Goal: Transaction & Acquisition: Download file/media

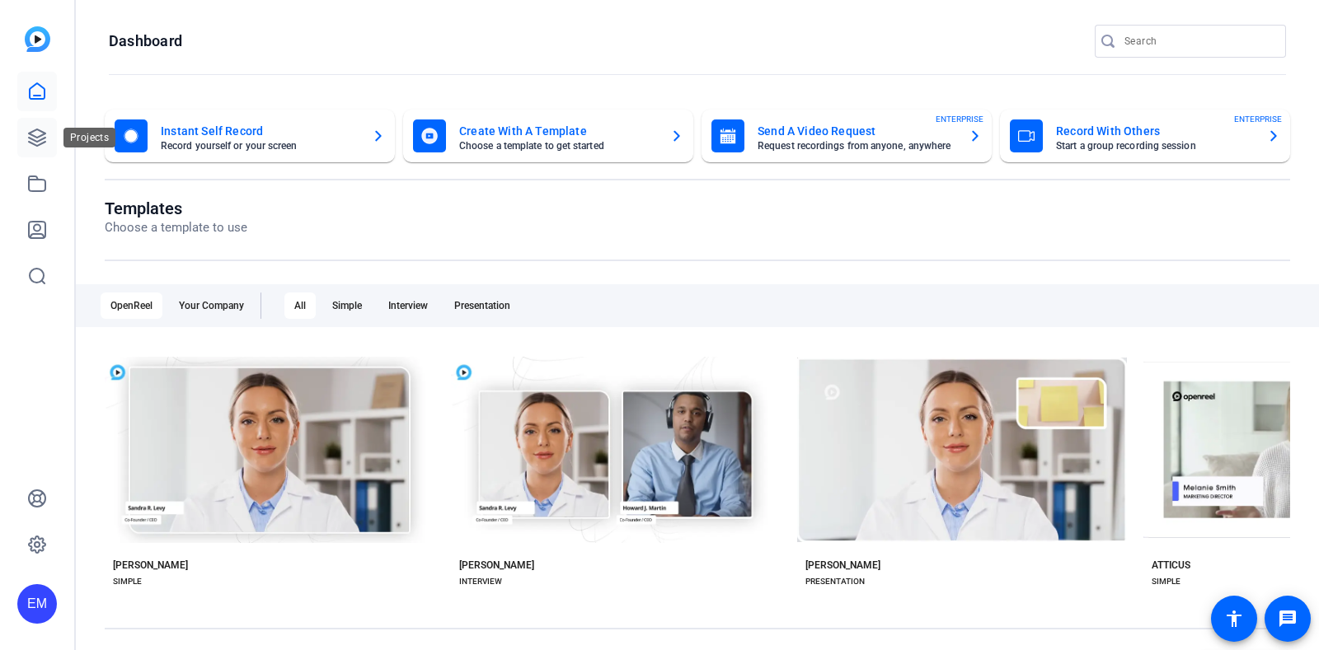
click at [45, 142] on icon at bounding box center [37, 138] width 20 height 20
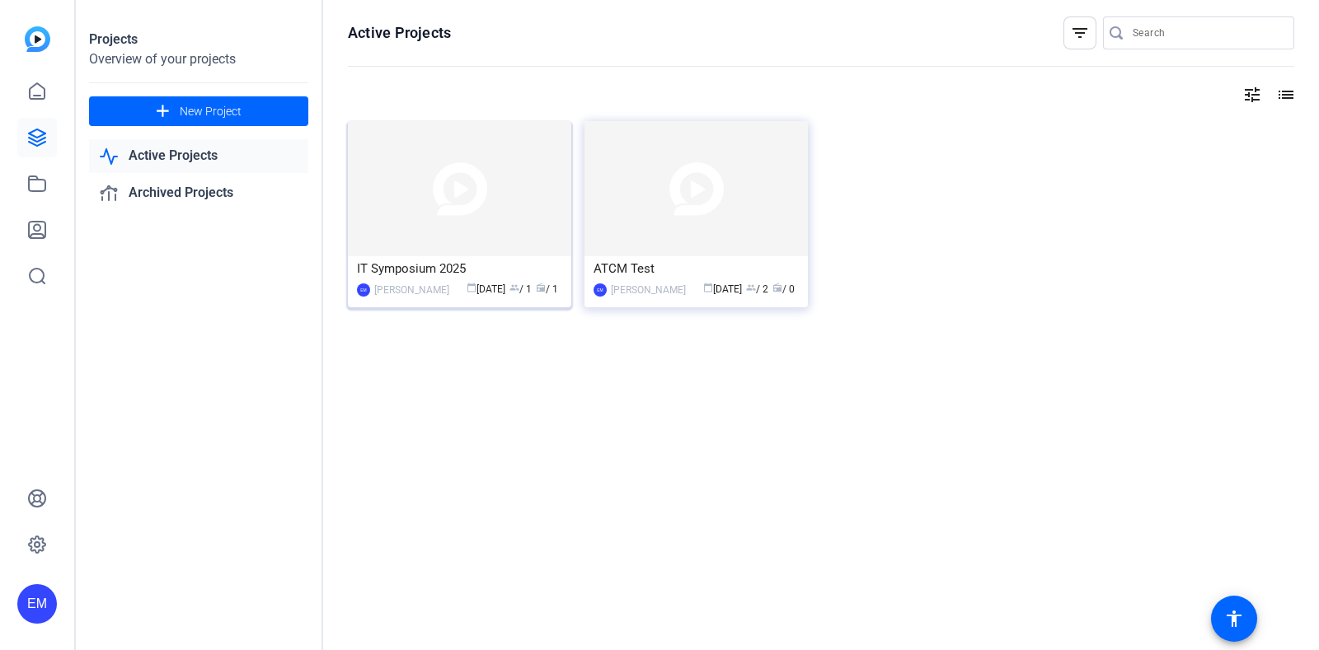
click at [507, 190] on img at bounding box center [459, 188] width 223 height 135
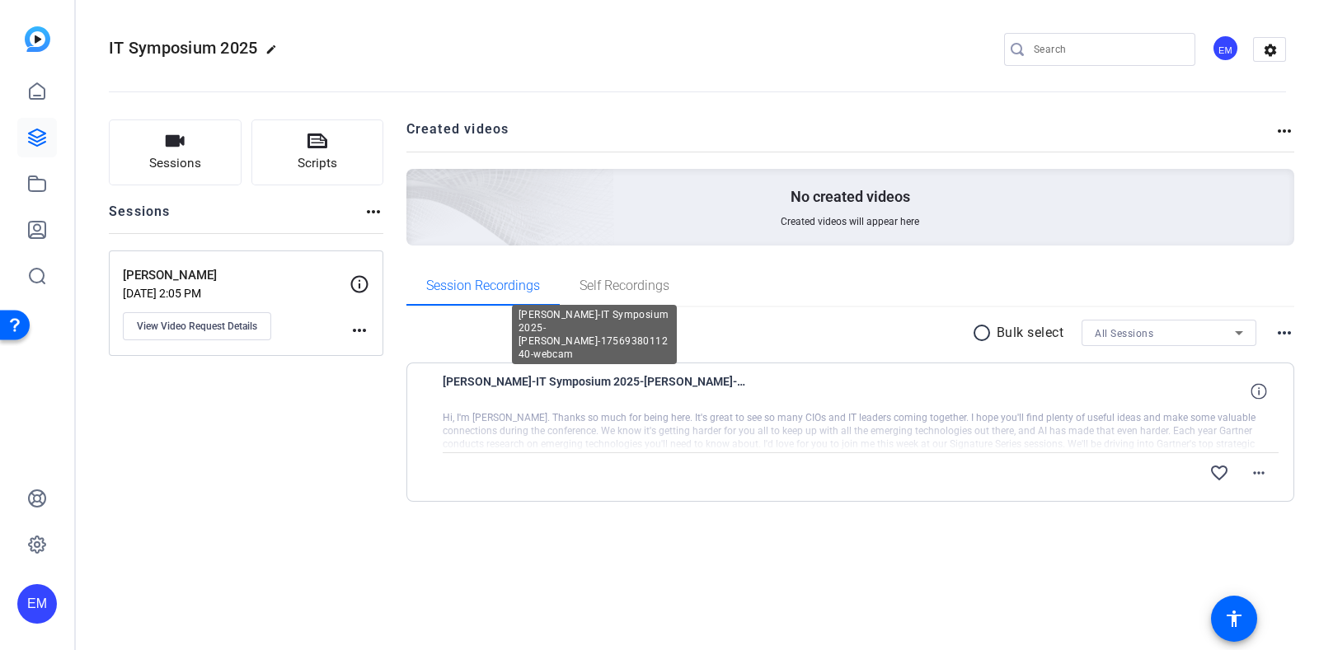
click at [581, 382] on span "[PERSON_NAME]-IT Symposium 2025-[PERSON_NAME]-1756938011240-webcam" at bounding box center [595, 392] width 305 height 40
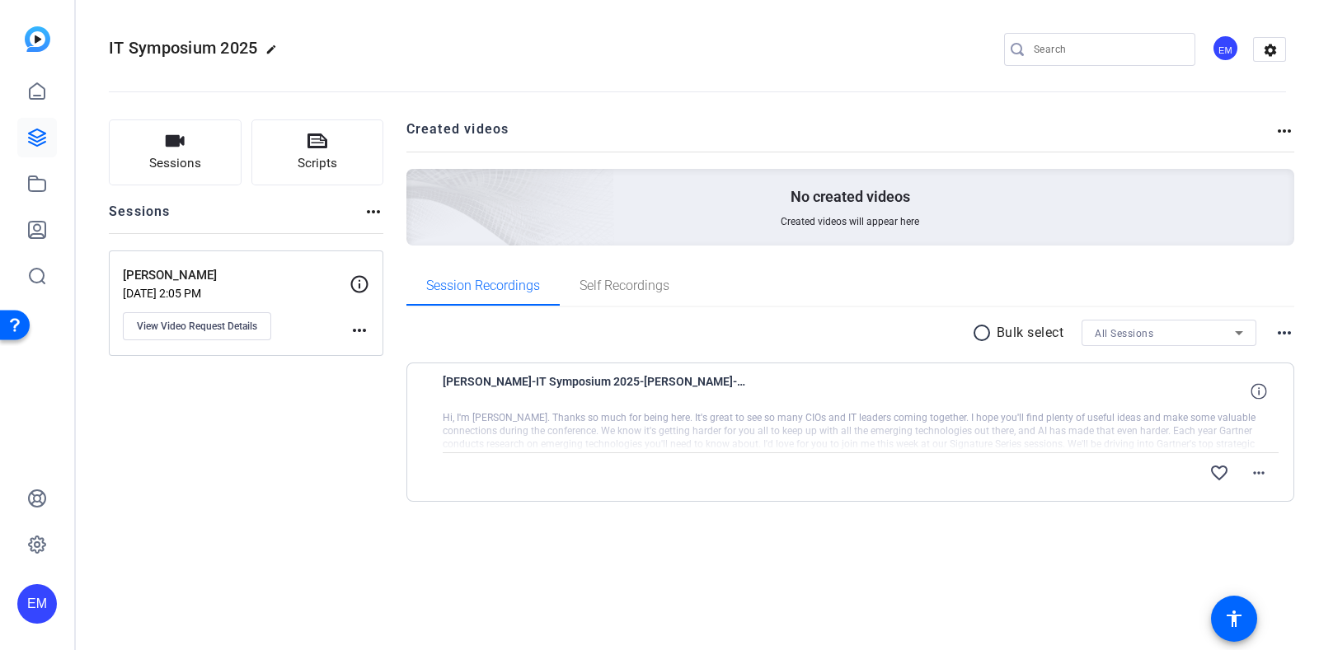
click at [977, 327] on mat-icon "radio_button_unchecked" at bounding box center [984, 333] width 25 height 20
click at [587, 425] on div at bounding box center [871, 431] width 816 height 41
click at [175, 142] on icon "button" at bounding box center [175, 141] width 19 height 12
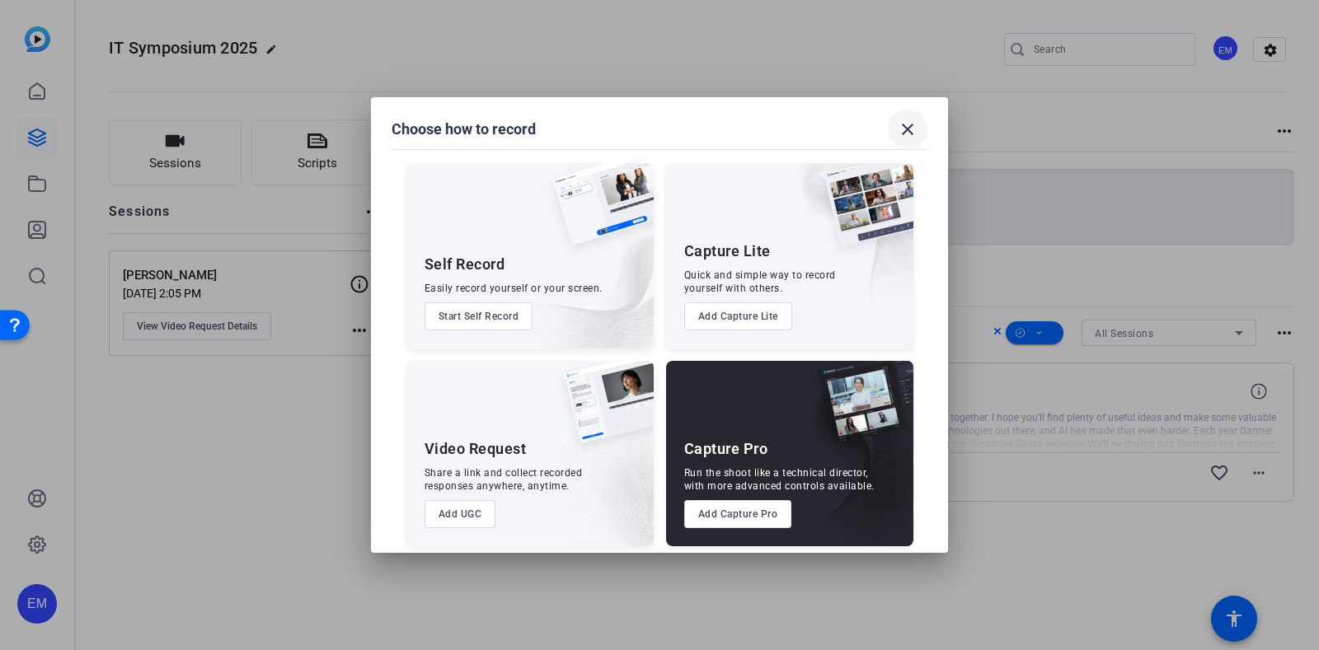
click at [904, 130] on mat-icon "close" at bounding box center [908, 130] width 20 height 20
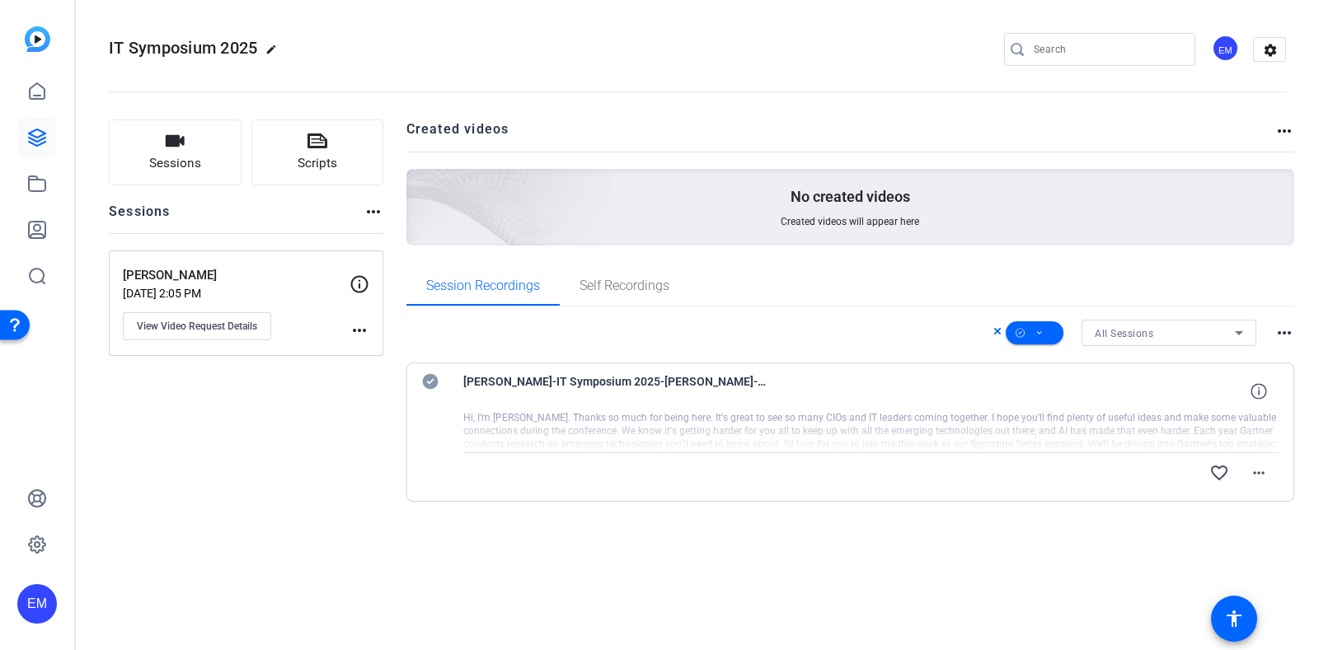
click at [213, 288] on p "[DATE] 2:05 PM" at bounding box center [236, 293] width 227 height 13
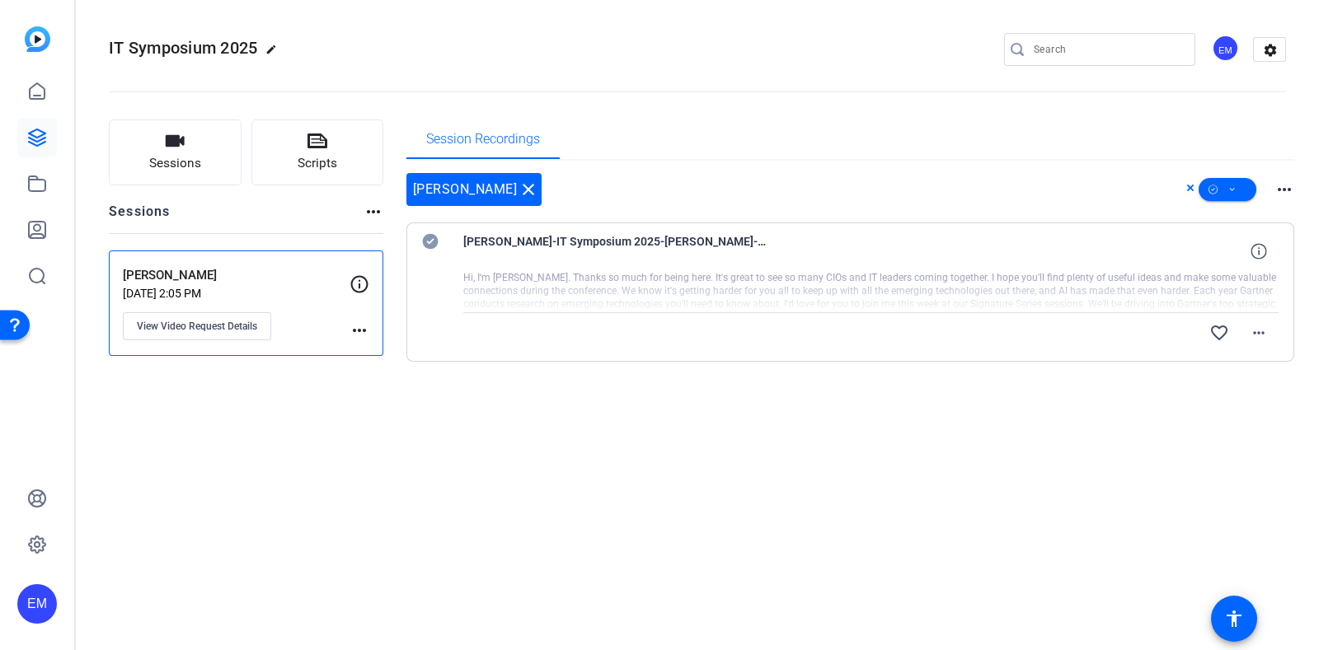
click at [545, 271] on div at bounding box center [871, 291] width 816 height 41
click at [1255, 334] on mat-icon "more_horiz" at bounding box center [1259, 333] width 20 height 20
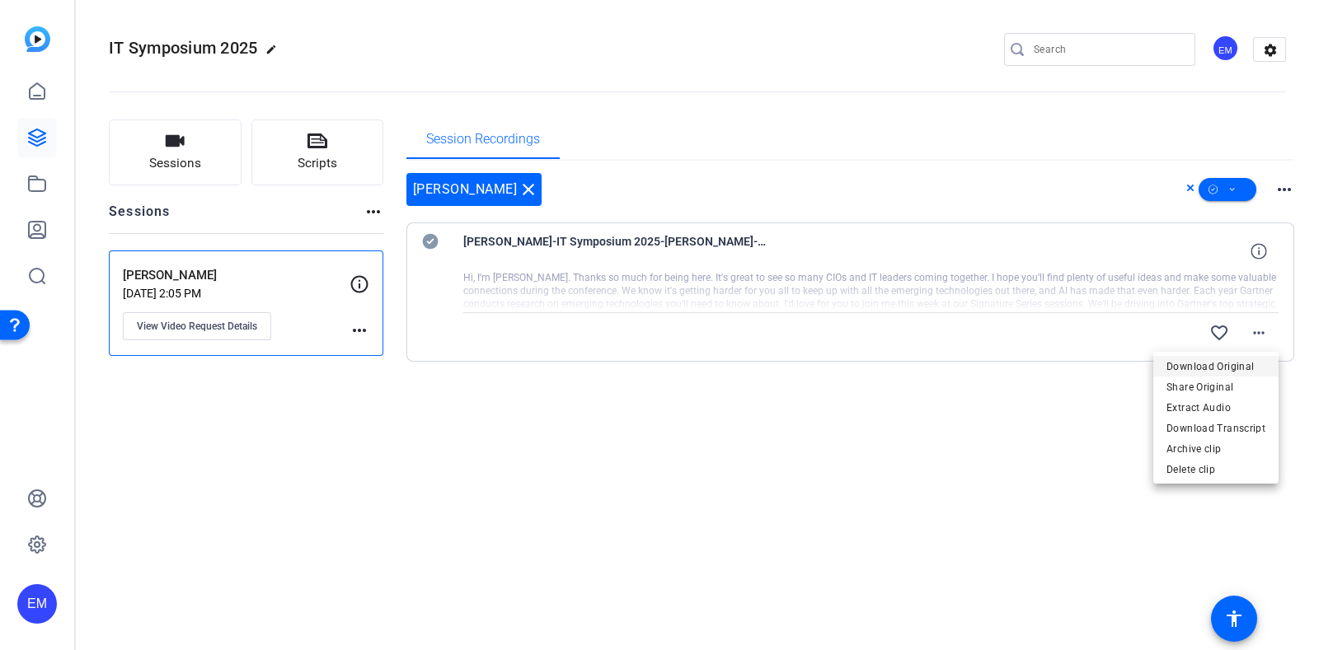
click at [1207, 365] on span "Download Original" at bounding box center [1215, 367] width 99 height 20
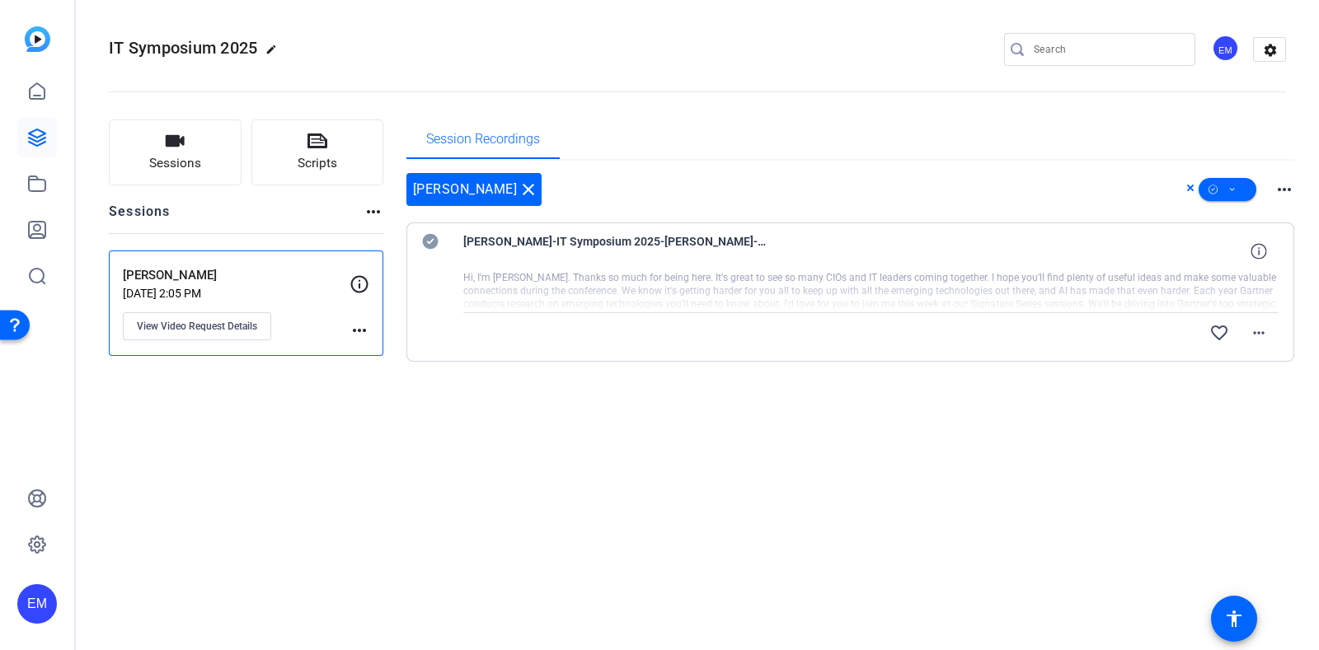
drag, startPoint x: 1030, startPoint y: 412, endPoint x: 1104, endPoint y: 287, distance: 145.6
click at [1030, 412] on div "[PERSON_NAME] close more_horiz [PERSON_NAME]-IT Symposium 2025-[PERSON_NAME]-17…" at bounding box center [850, 288] width 888 height 254
click at [519, 246] on span "[PERSON_NAME]-IT Symposium 2025-[PERSON_NAME]-1756938011240-webcam" at bounding box center [615, 252] width 305 height 40
click at [476, 152] on span "Session Recordings" at bounding box center [483, 140] width 114 height 40
click at [326, 142] on icon at bounding box center [317, 141] width 20 height 15
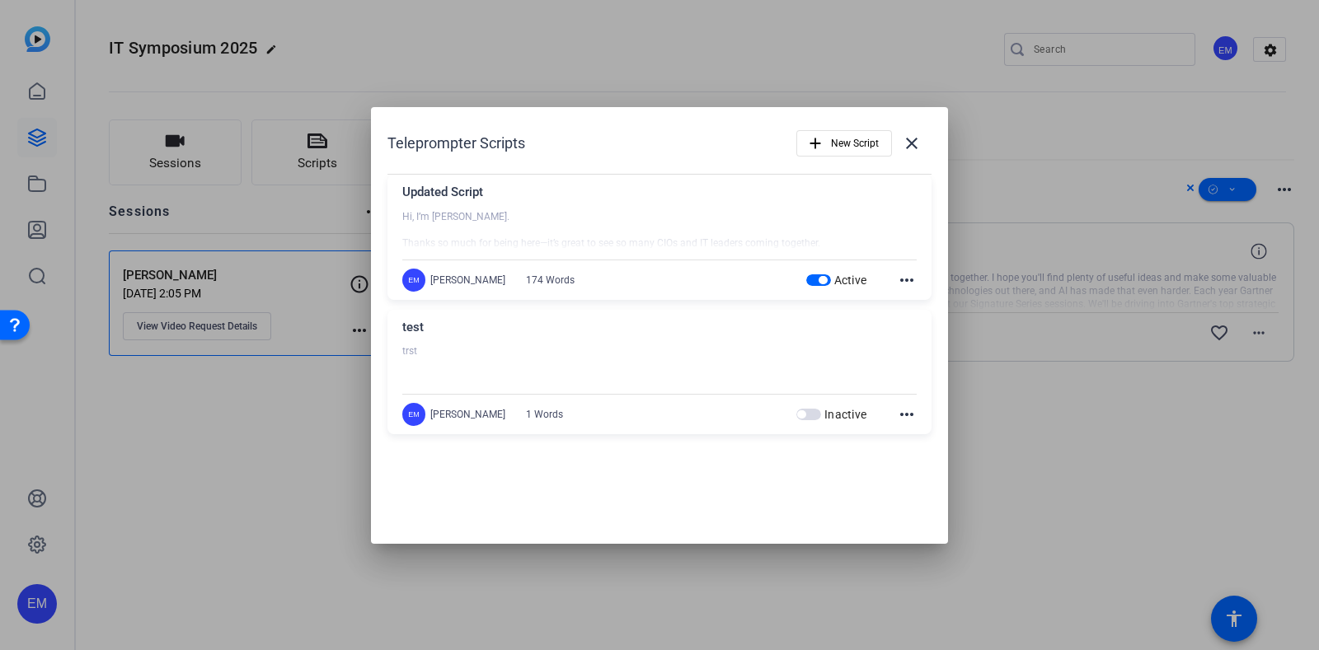
click at [166, 158] on div at bounding box center [659, 325] width 1319 height 650
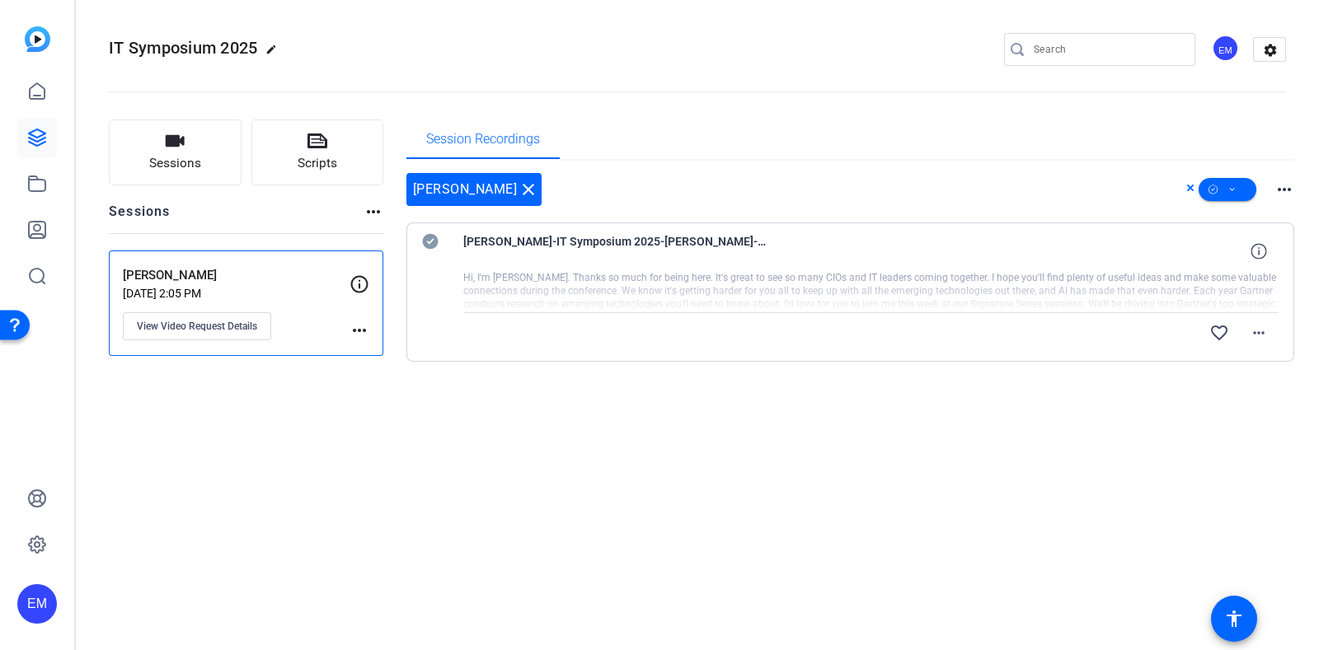
click at [333, 87] on openreel-divider-bar at bounding box center [697, 87] width 1177 height 50
drag, startPoint x: 31, startPoint y: 133, endPoint x: 32, endPoint y: 124, distance: 8.3
click at [31, 134] on icon at bounding box center [37, 138] width 20 height 20
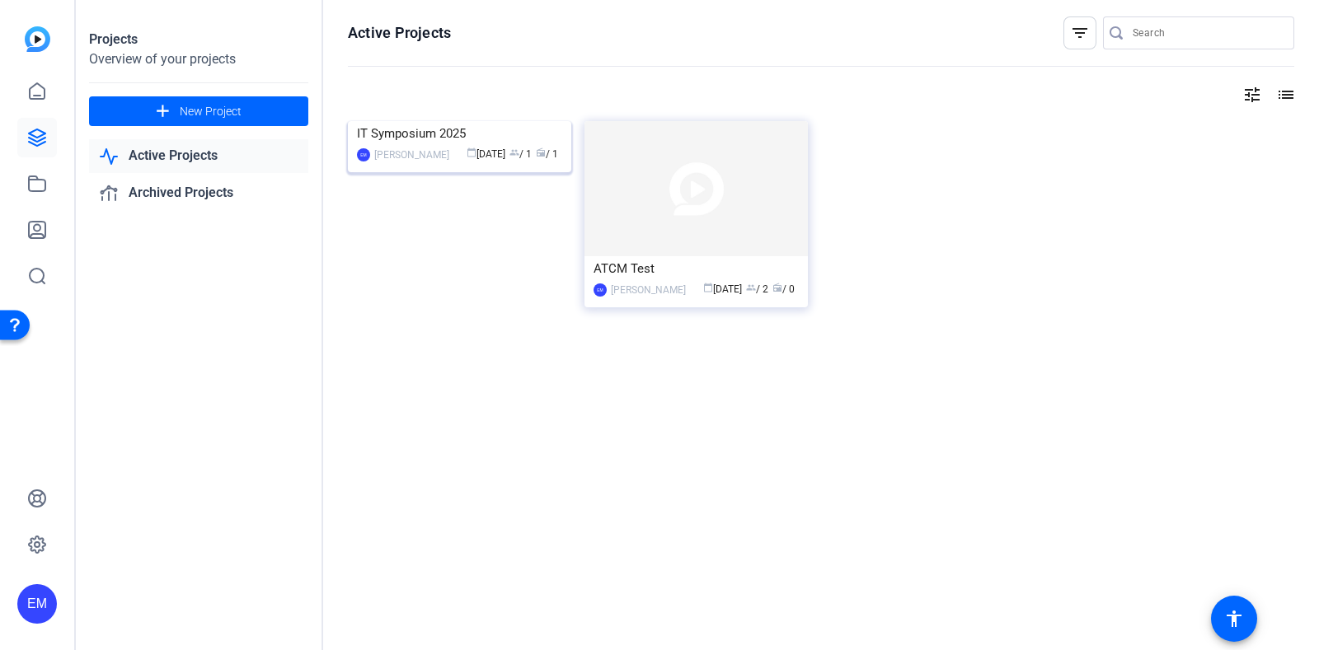
click at [509, 121] on img at bounding box center [459, 121] width 223 height 0
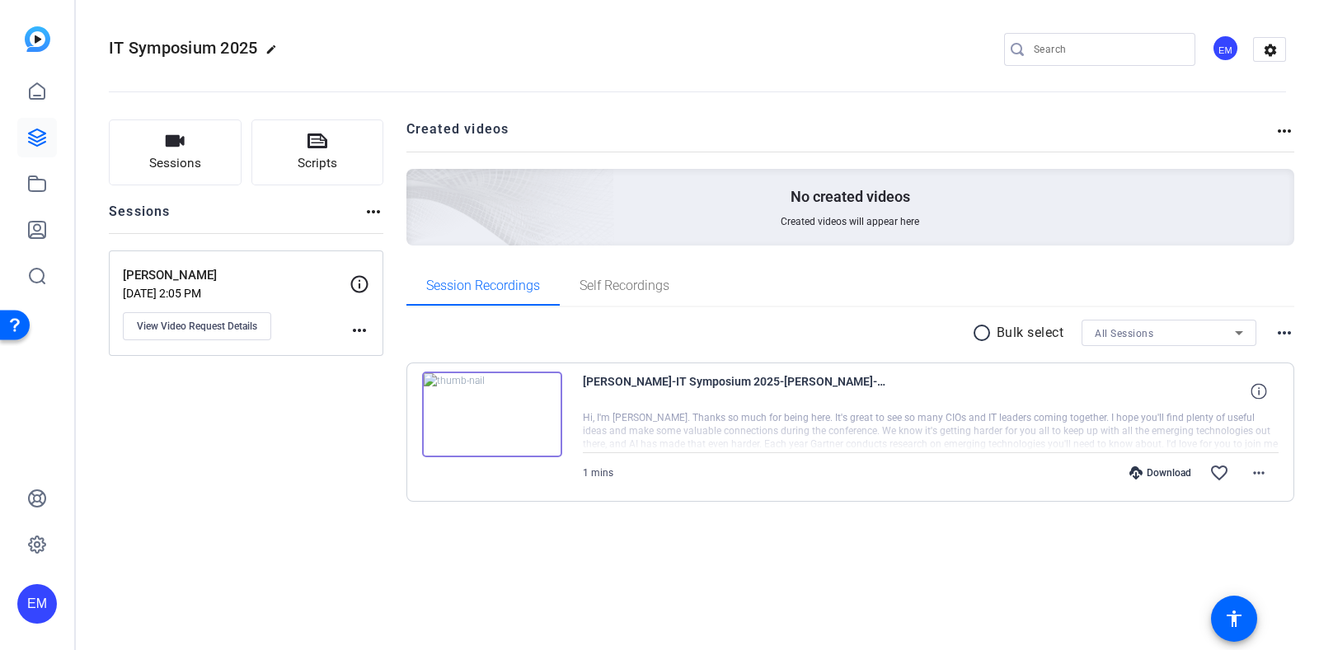
click at [494, 406] on img at bounding box center [492, 415] width 140 height 86
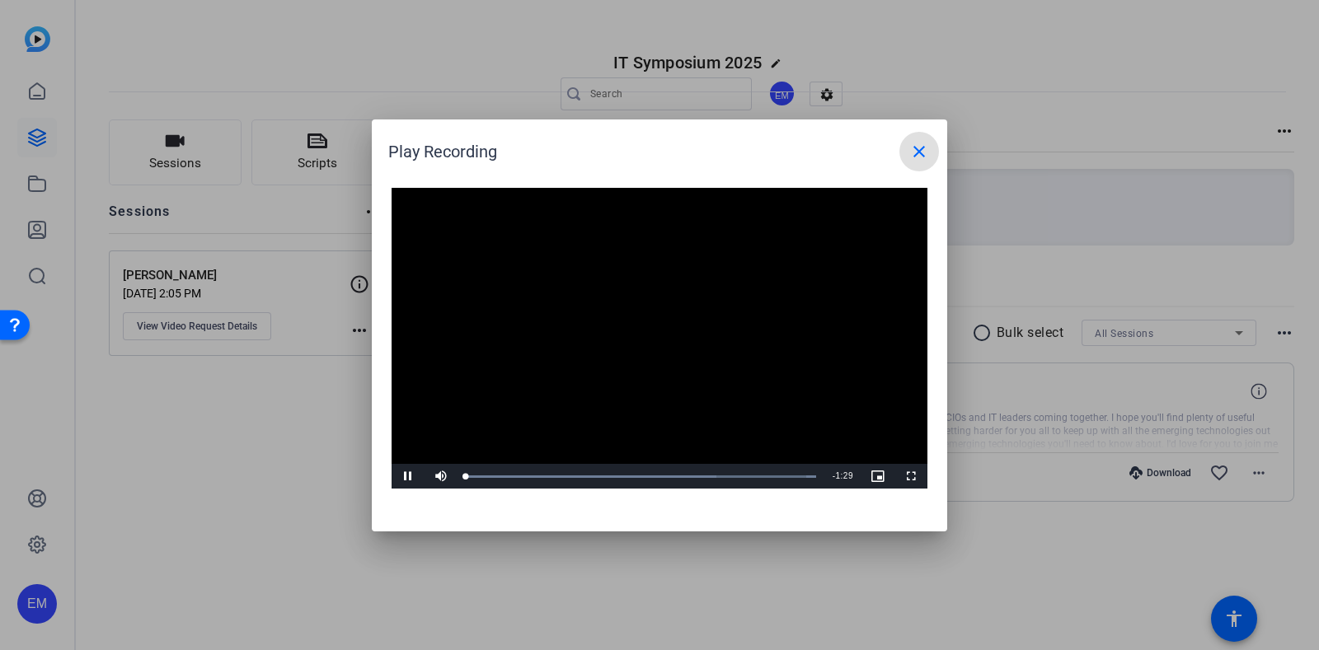
click at [640, 315] on video "Video Player" at bounding box center [659, 339] width 536 height 302
click at [412, 476] on span "Video Player" at bounding box center [407, 476] width 33 height 0
click at [515, 477] on div "Loaded : 100.00% 0:11 0:12" at bounding box center [641, 477] width 350 height 4
click at [415, 476] on span "Video Player" at bounding box center [407, 476] width 33 height 0
click at [914, 151] on mat-icon "close" at bounding box center [919, 152] width 20 height 20
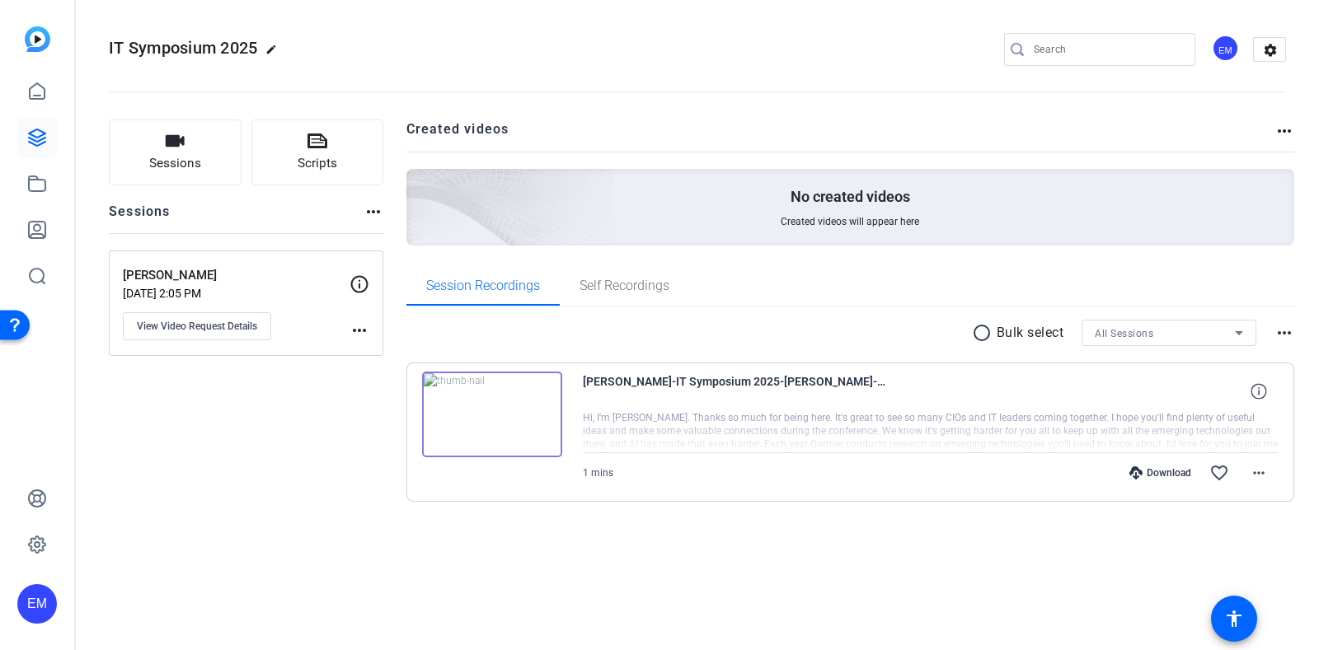
click at [1165, 480] on div "Download favorite_border more_horiz" at bounding box center [1034, 473] width 487 height 40
click at [1162, 476] on div "Download" at bounding box center [1160, 472] width 78 height 13
drag, startPoint x: 845, startPoint y: 560, endPoint x: 942, endPoint y: 509, distance: 109.9
click at [845, 560] on div "Sessions Scripts Sessions more_horiz [PERSON_NAME] [DATE] 2:05 PM View Video Re…" at bounding box center [697, 337] width 1243 height 476
click at [852, 461] on div "Download favorite_border more_horiz" at bounding box center [1034, 473] width 487 height 40
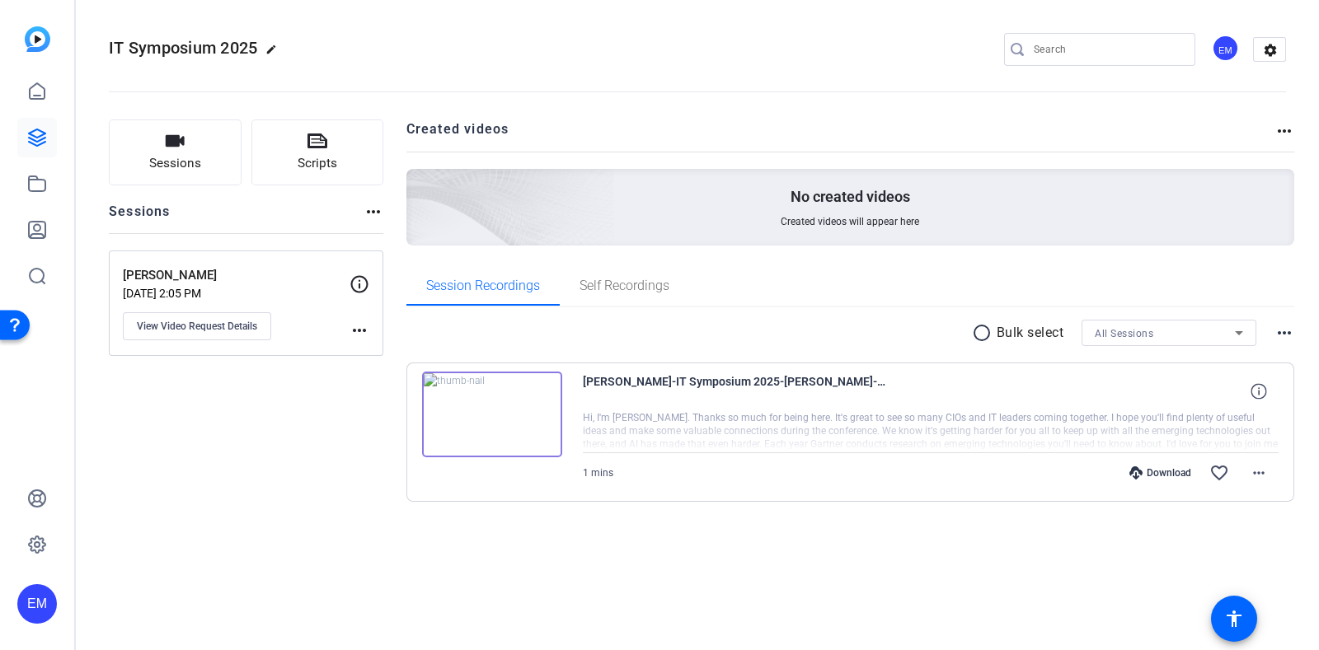
click at [861, 418] on div at bounding box center [931, 431] width 696 height 41
click at [495, 419] on img at bounding box center [492, 415] width 140 height 86
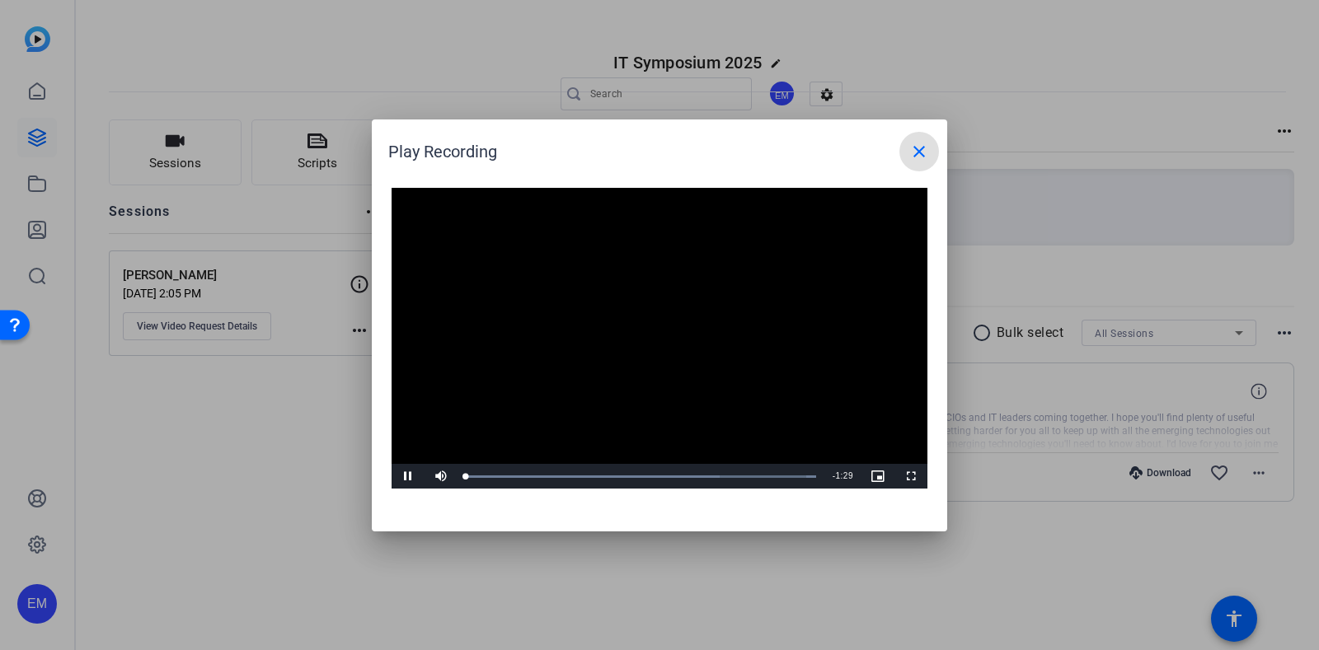
click at [647, 334] on video "Video Player" at bounding box center [659, 339] width 536 height 302
click at [911, 476] on span "Video Player" at bounding box center [910, 476] width 33 height 0
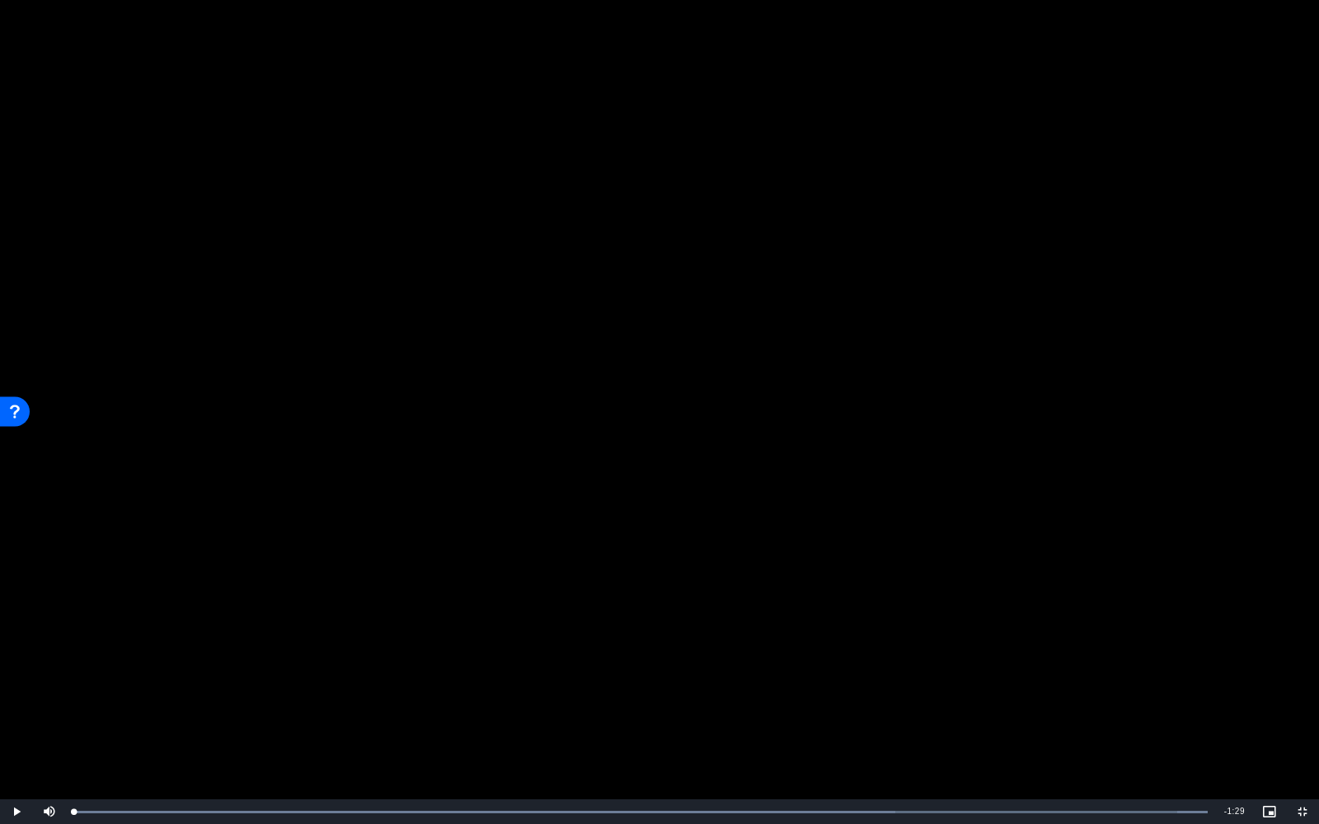
click at [841, 514] on video "Video Player" at bounding box center [659, 412] width 1319 height 824
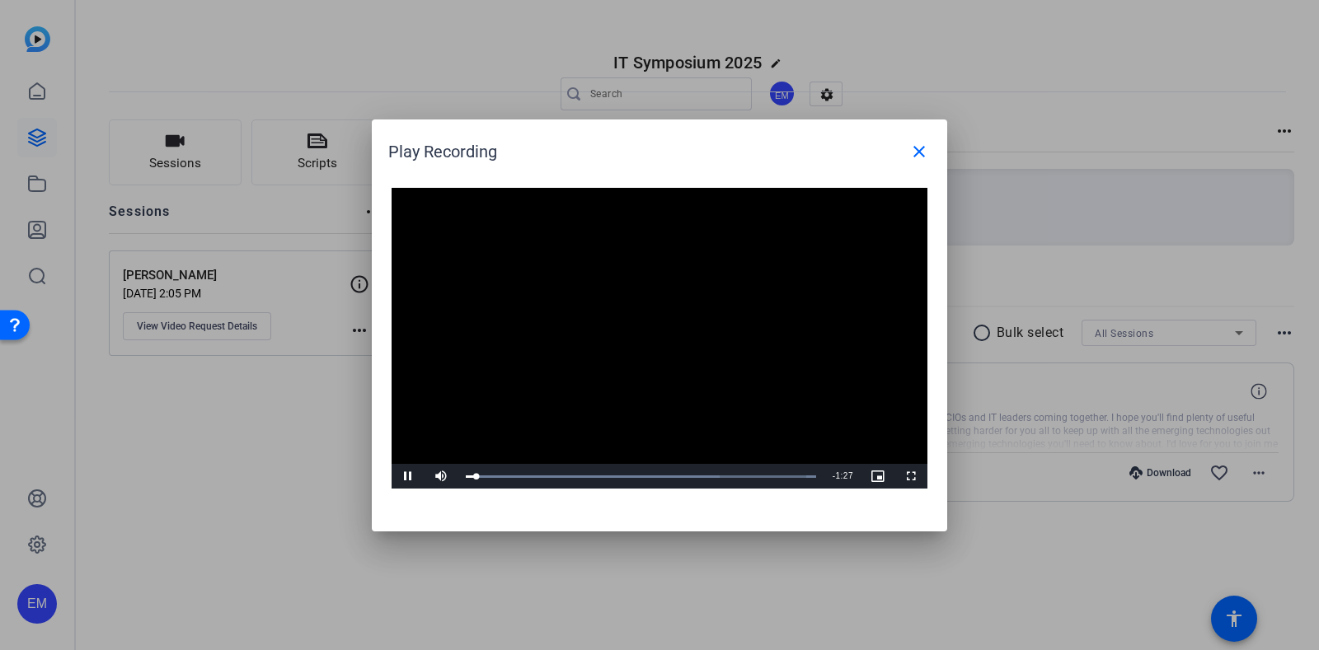
click at [697, 324] on video "Video Player" at bounding box center [659, 339] width 536 height 302
click at [913, 151] on mat-icon "close" at bounding box center [919, 152] width 20 height 20
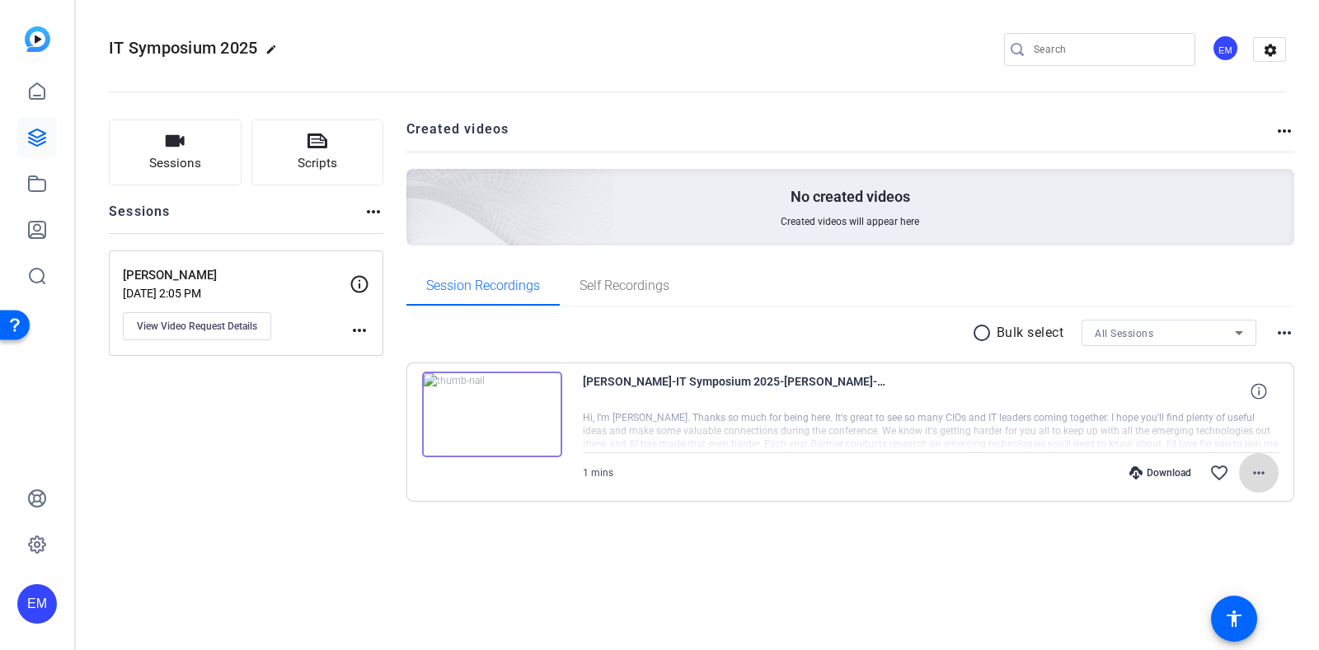
click at [1252, 467] on mat-icon "more_horiz" at bounding box center [1259, 473] width 20 height 20
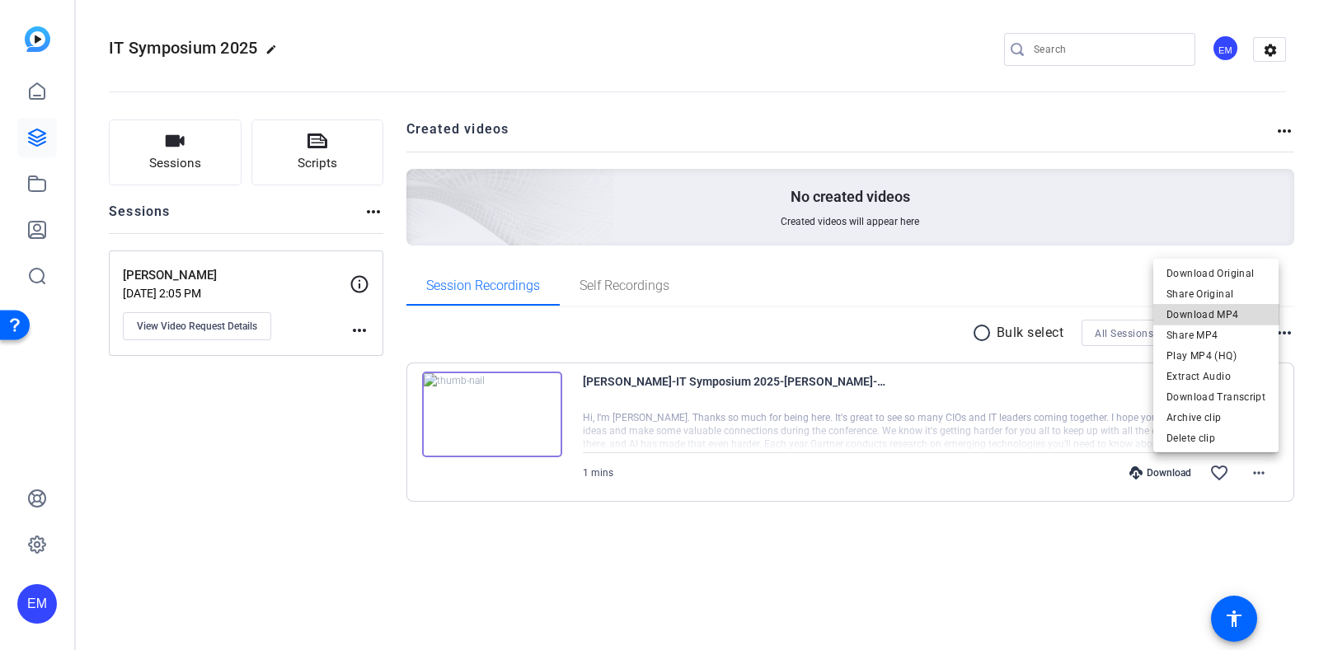
click at [1233, 312] on span "Download MP4" at bounding box center [1215, 315] width 99 height 20
